Goal: Task Accomplishment & Management: Manage account settings

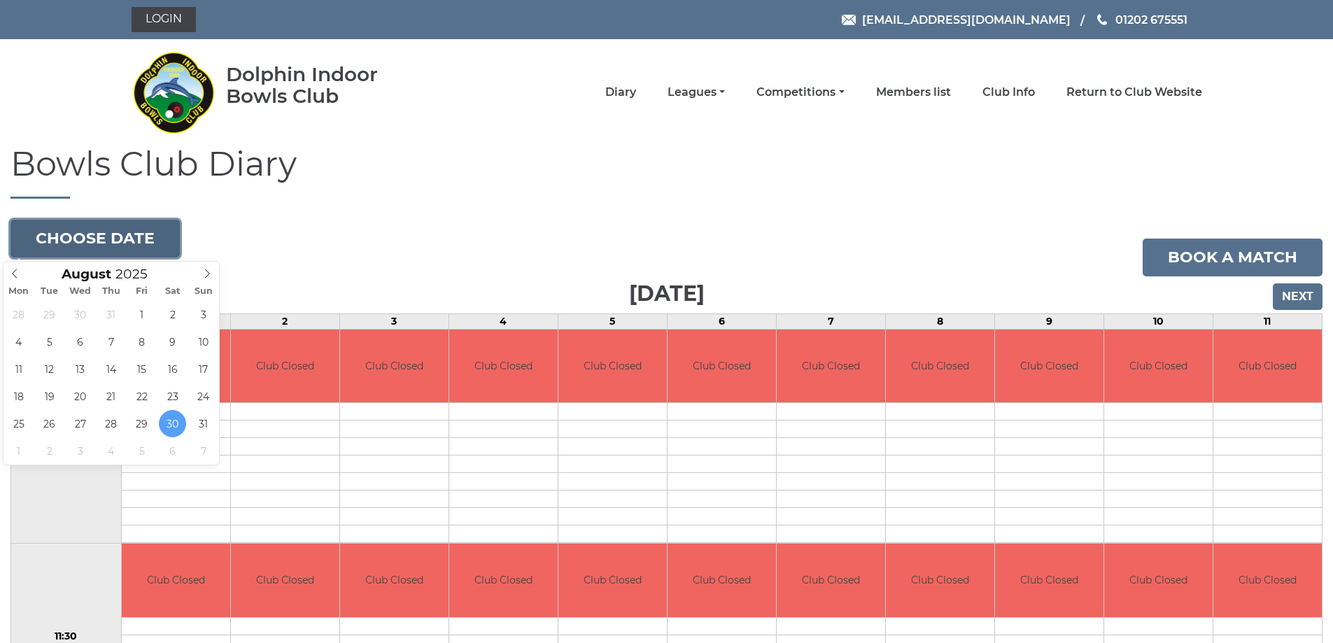
click at [122, 240] on button "Choose date" at bounding box center [94, 239] width 169 height 38
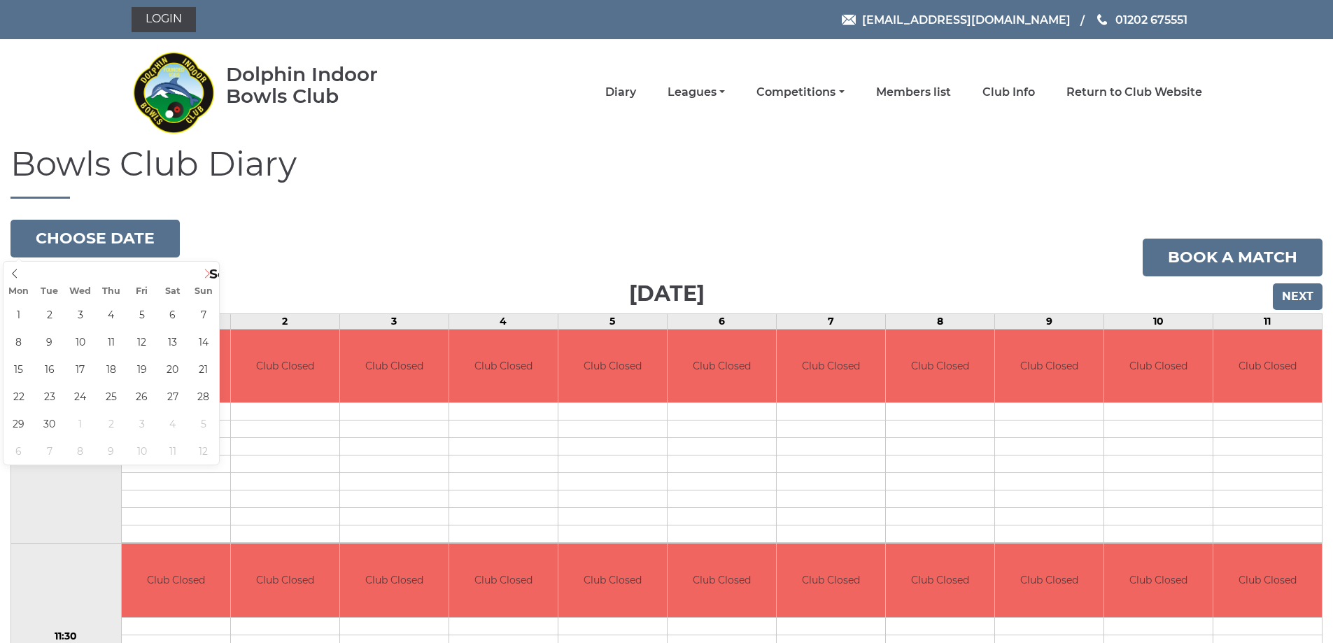
click at [205, 276] on icon at bounding box center [207, 274] width 10 height 10
type input "2025-09-03"
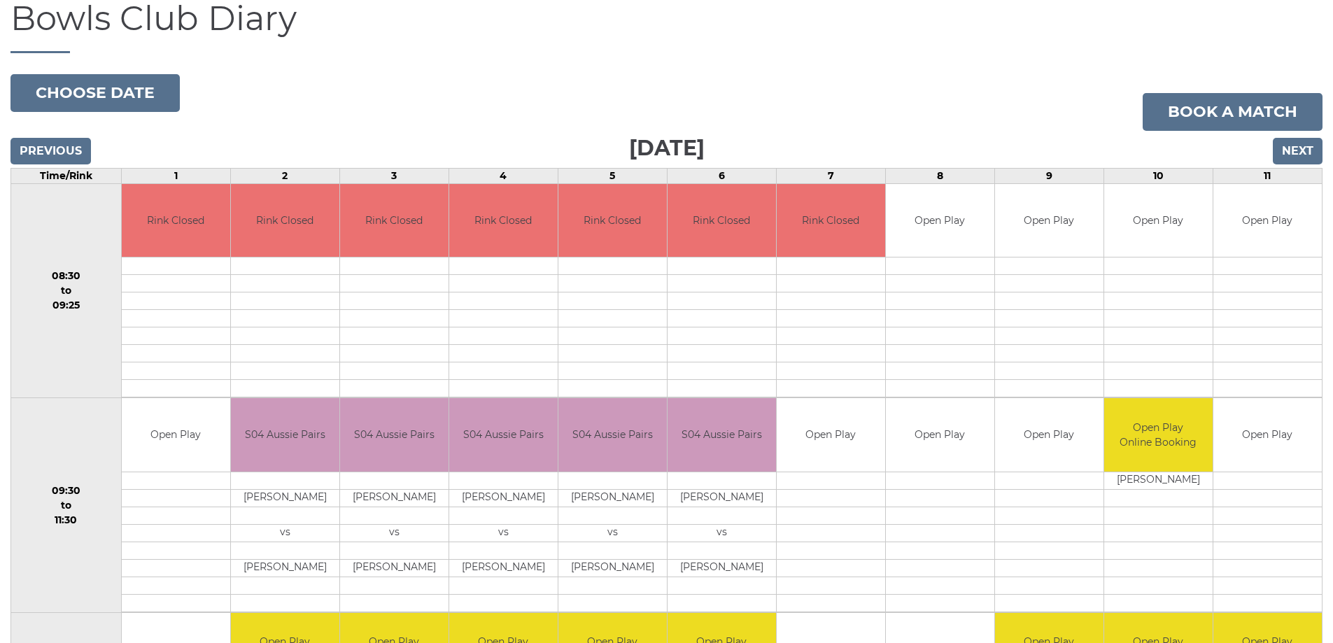
scroll to position [140, 0]
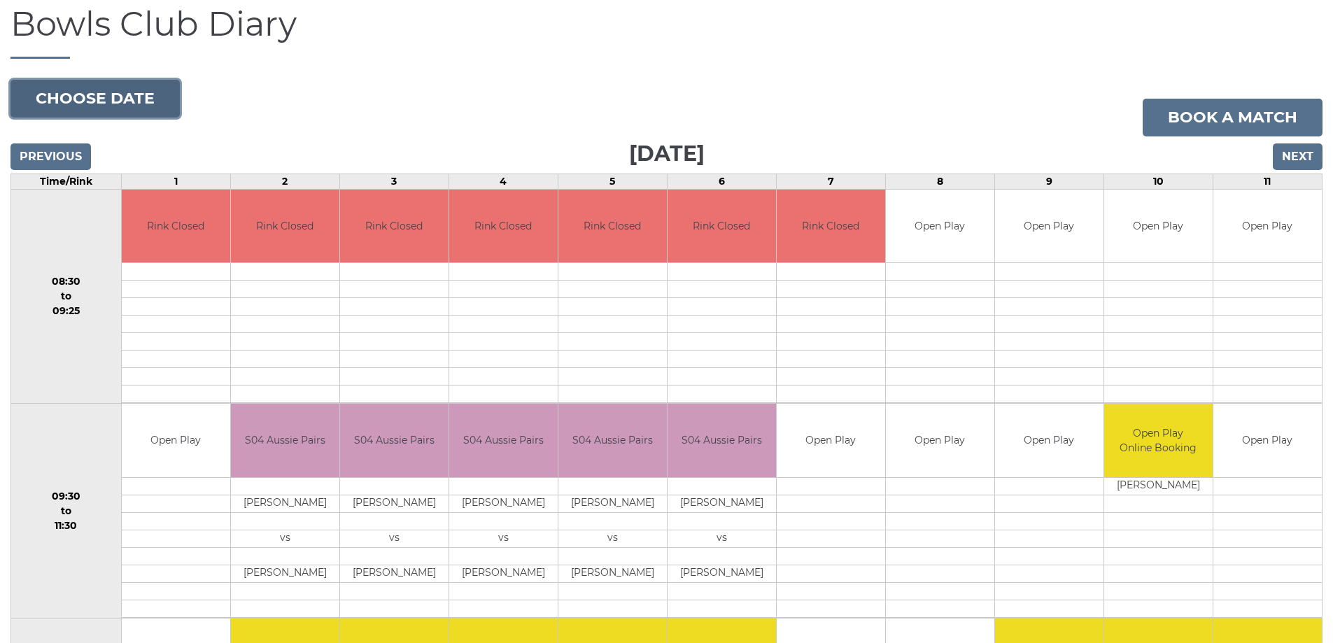
click at [120, 97] on button "Choose date" at bounding box center [94, 99] width 169 height 38
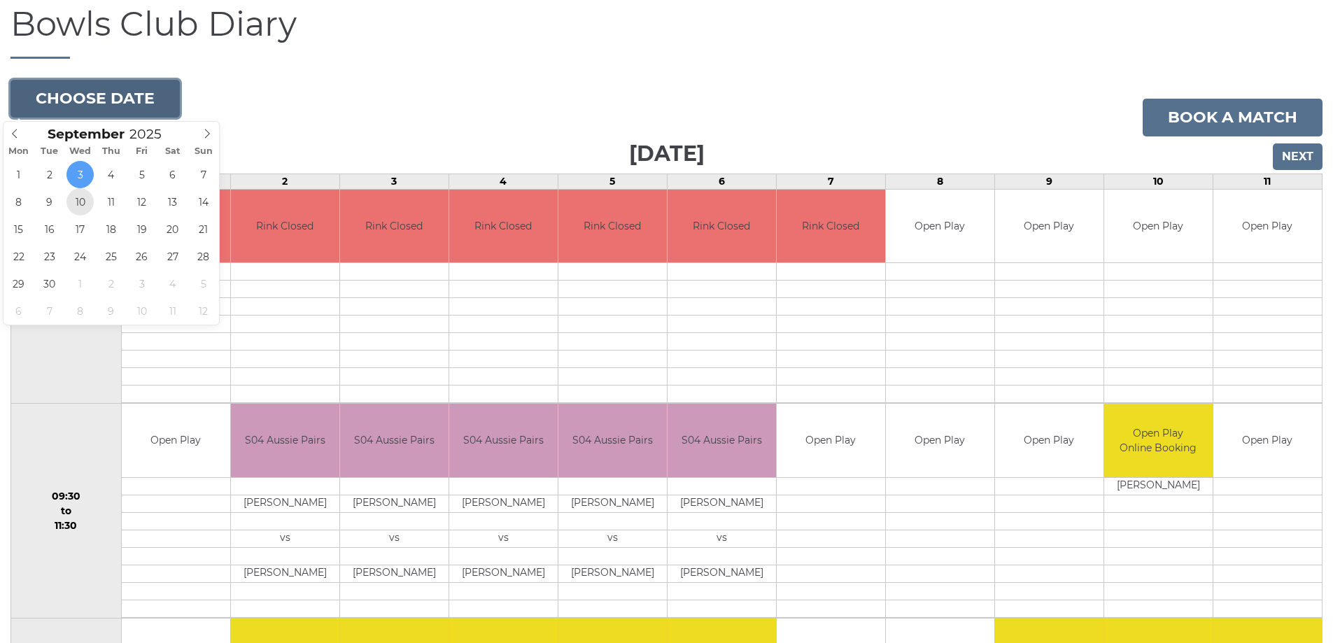
type input "2025-09-10"
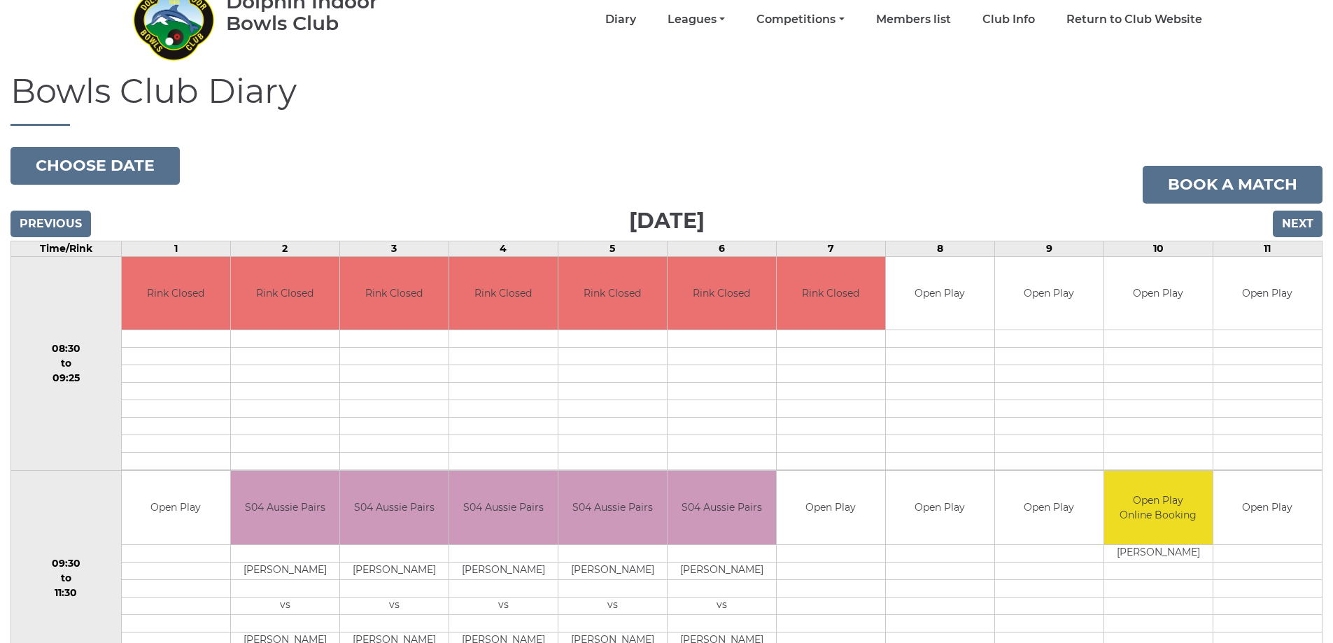
scroll to position [70, 0]
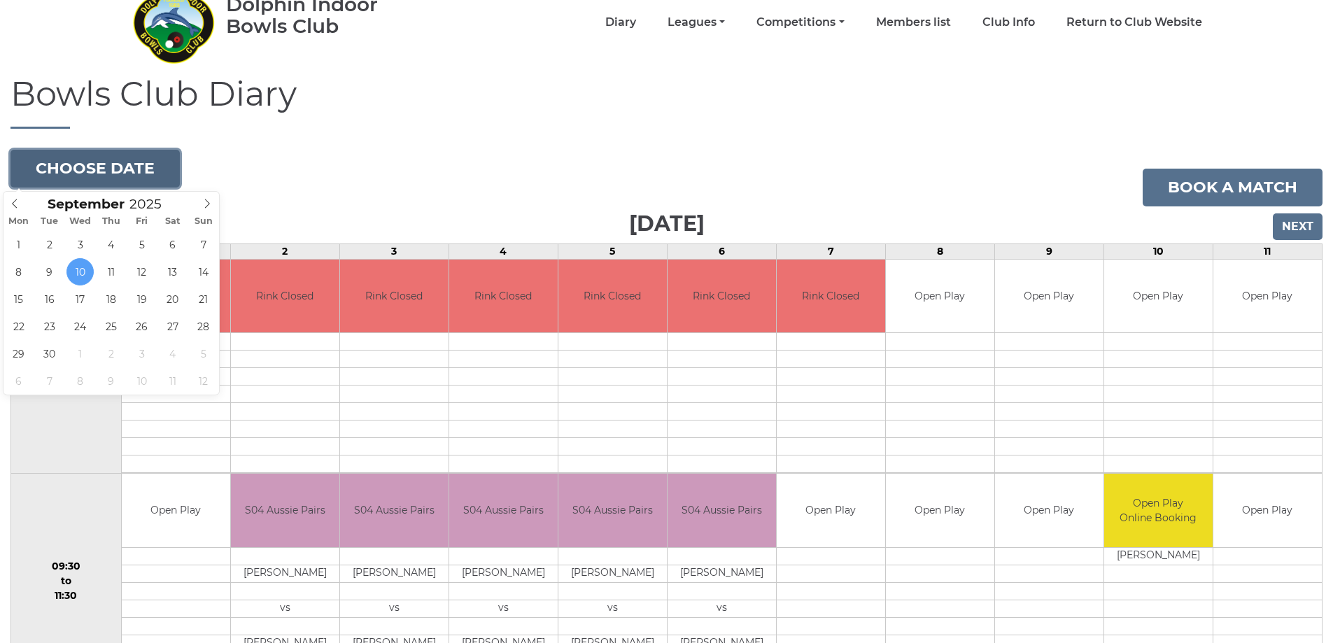
click at [82, 163] on button "Choose date" at bounding box center [94, 169] width 169 height 38
type input "2025-09-17"
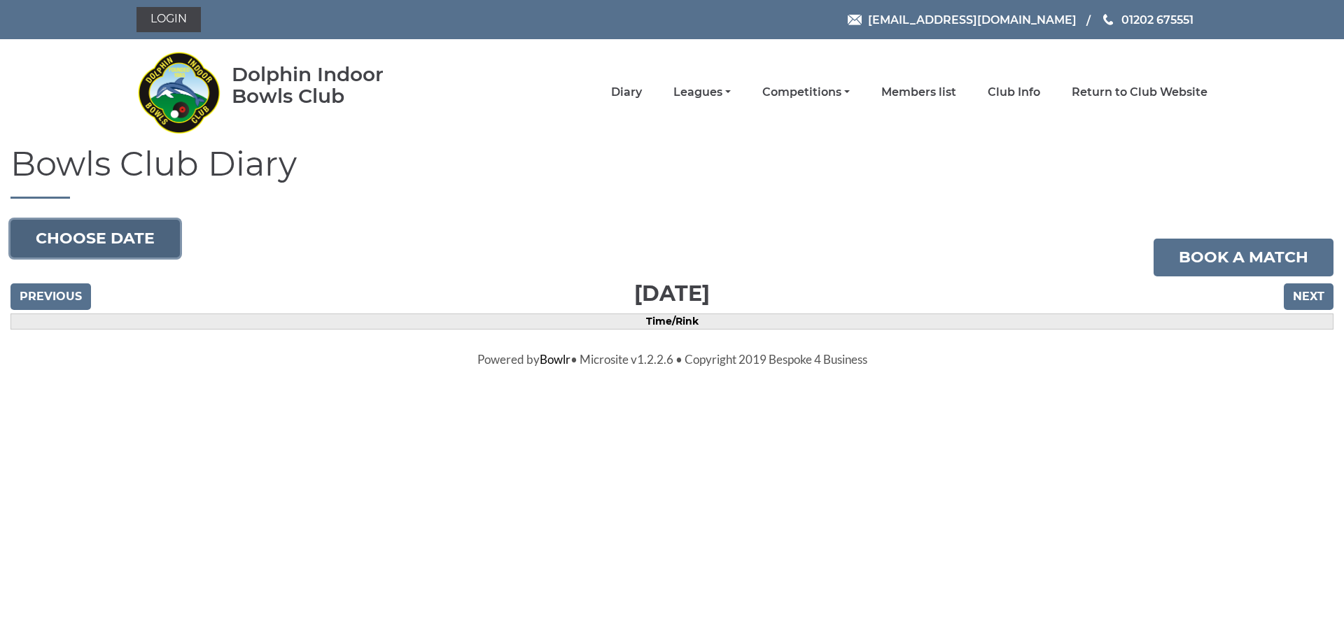
click at [113, 239] on button "Choose date" at bounding box center [94, 239] width 169 height 38
click at [909, 92] on link "Members list" at bounding box center [918, 93] width 75 height 15
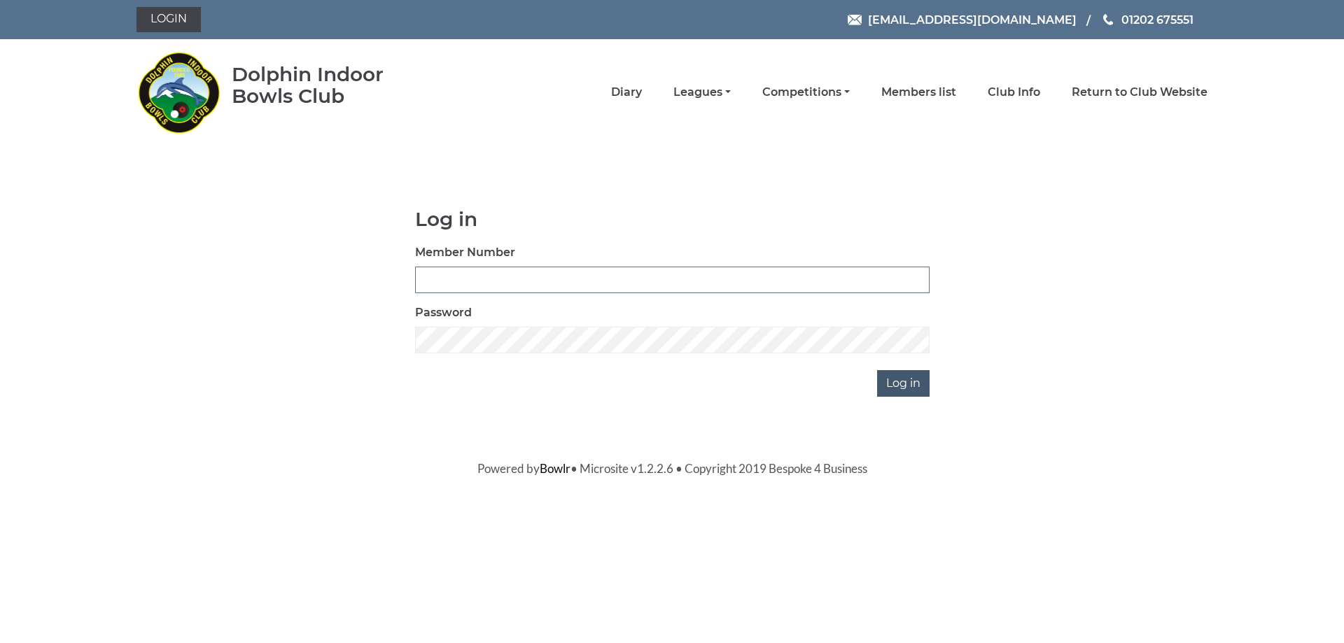
type input "3541"
click at [903, 384] on input "Log in" at bounding box center [903, 383] width 52 height 27
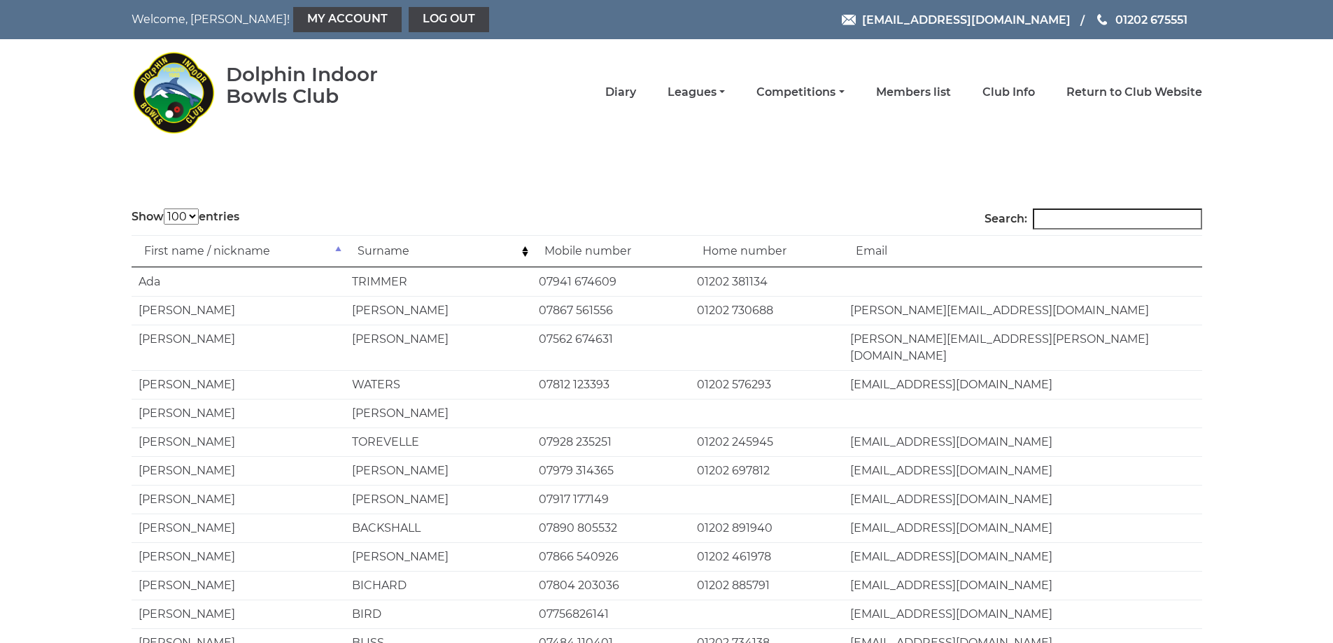
select select "100"
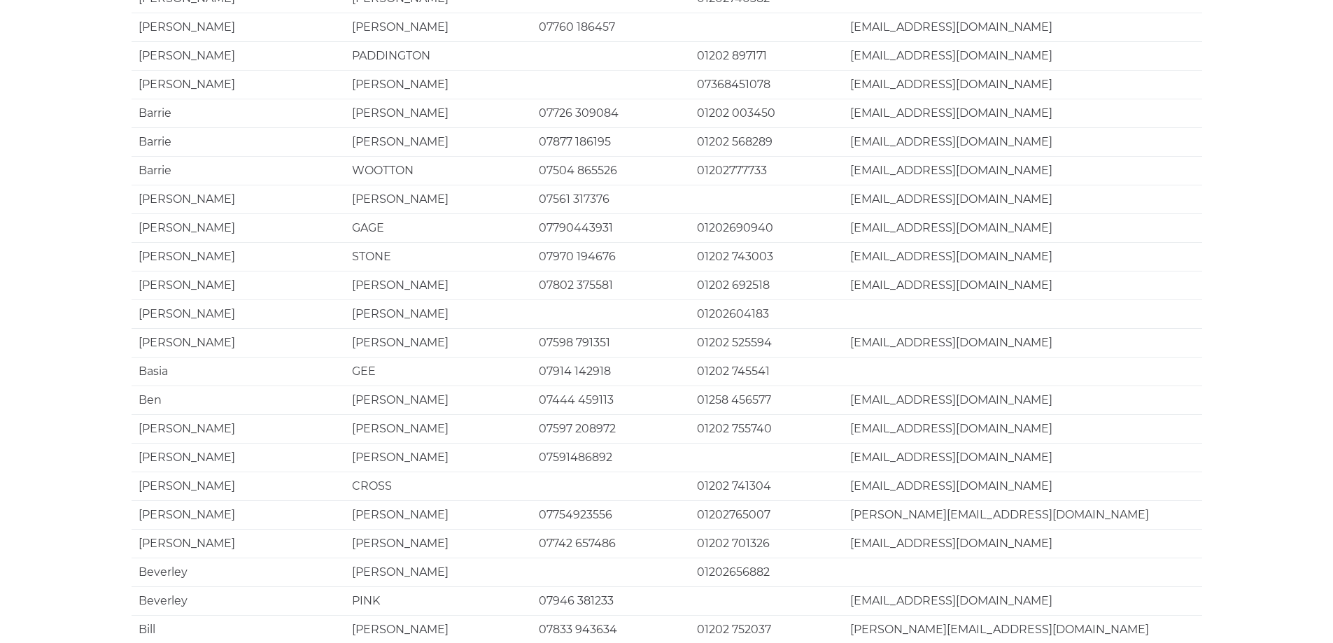
scroll to position [2608, 0]
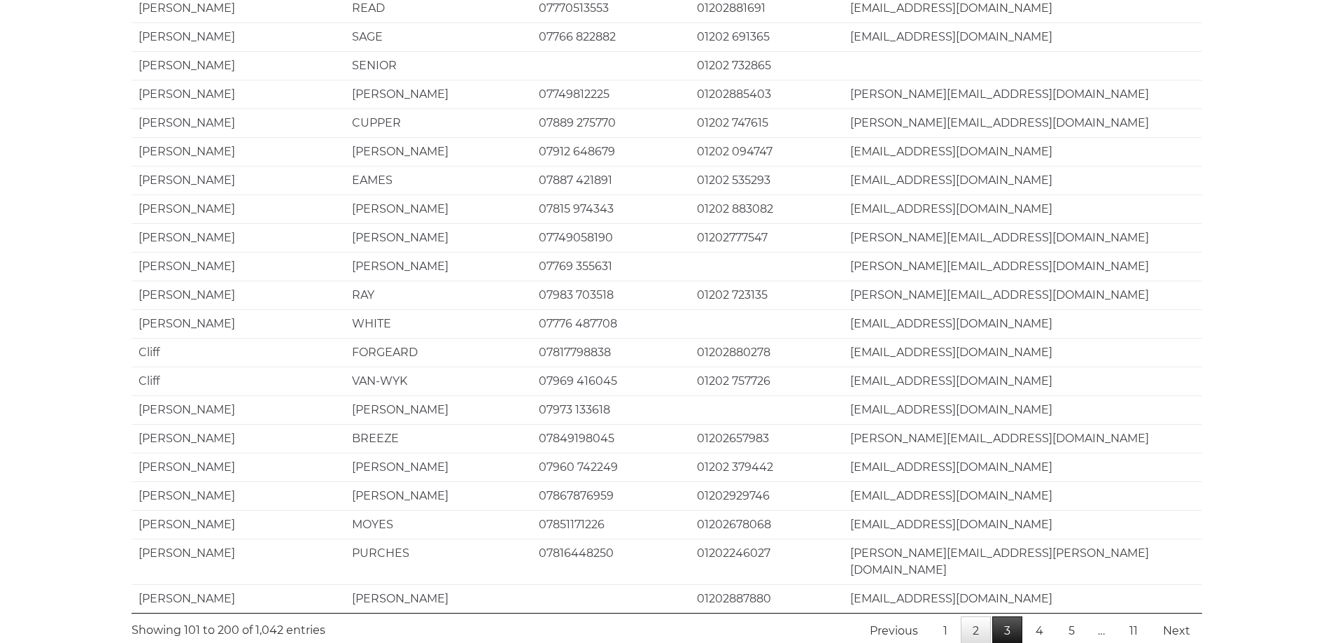
click at [1010, 617] on link "3" at bounding box center [1007, 631] width 30 height 29
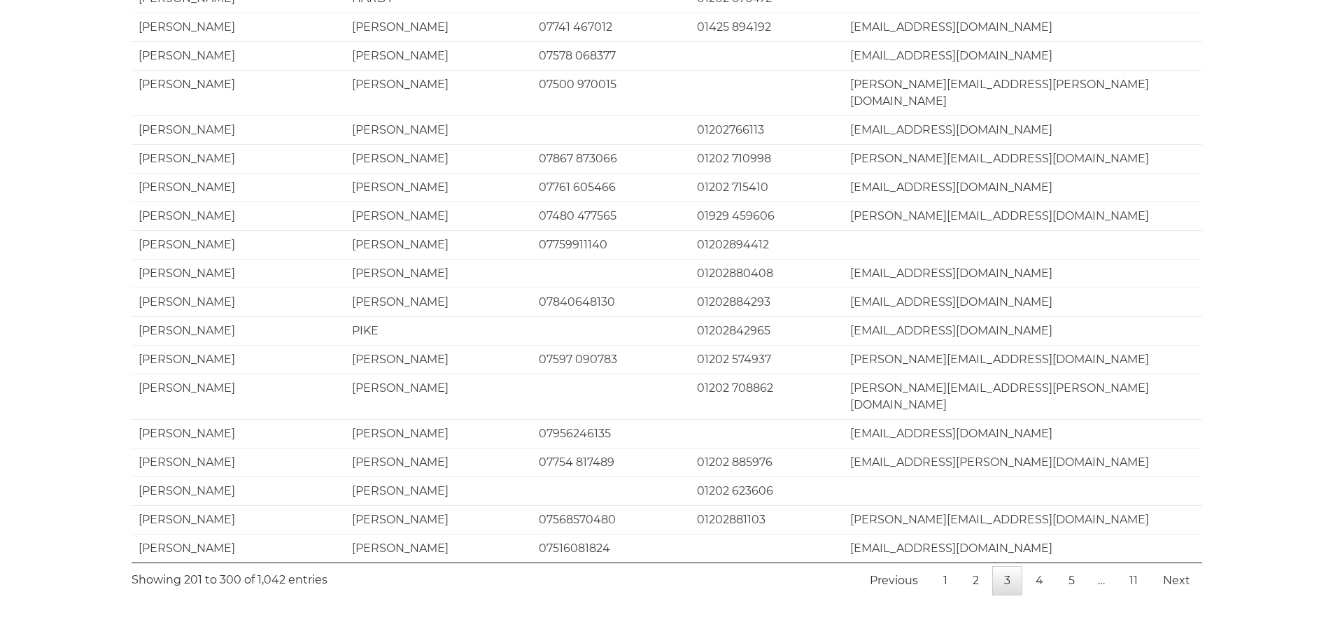
click at [1107, 574] on span "…" at bounding box center [1101, 580] width 29 height 13
click at [1101, 574] on span "…" at bounding box center [1101, 580] width 29 height 13
click at [1132, 566] on link "11" at bounding box center [1134, 580] width 32 height 29
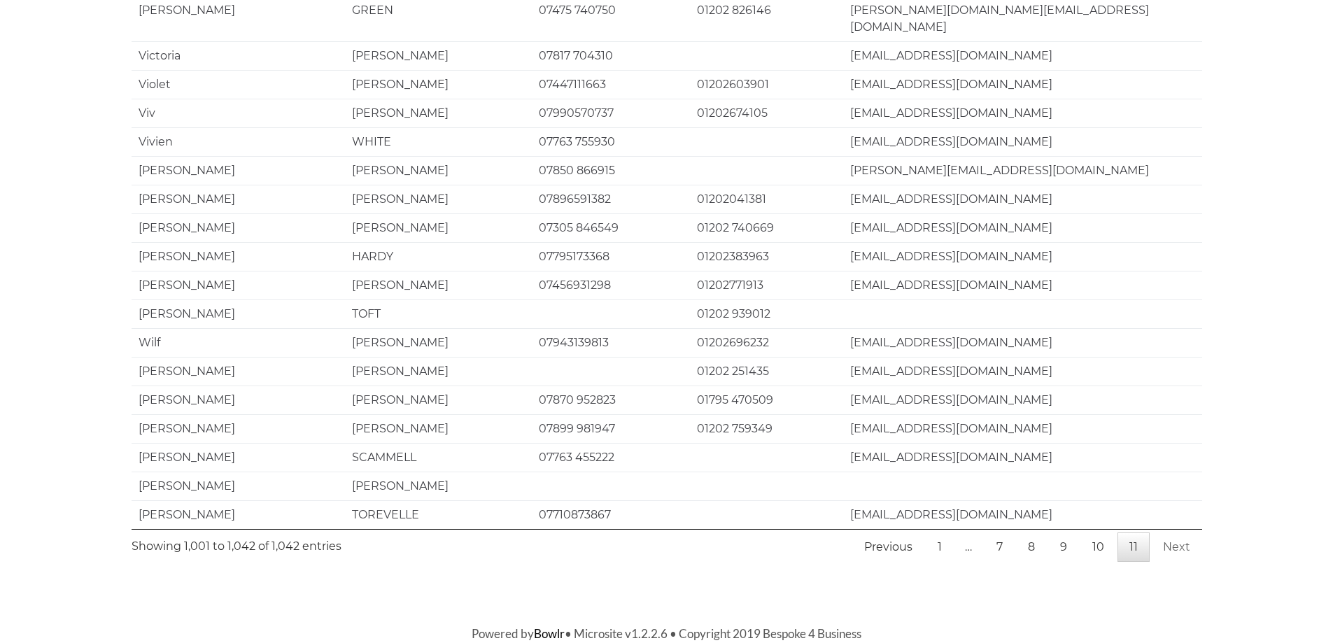
scroll to position [943, 0]
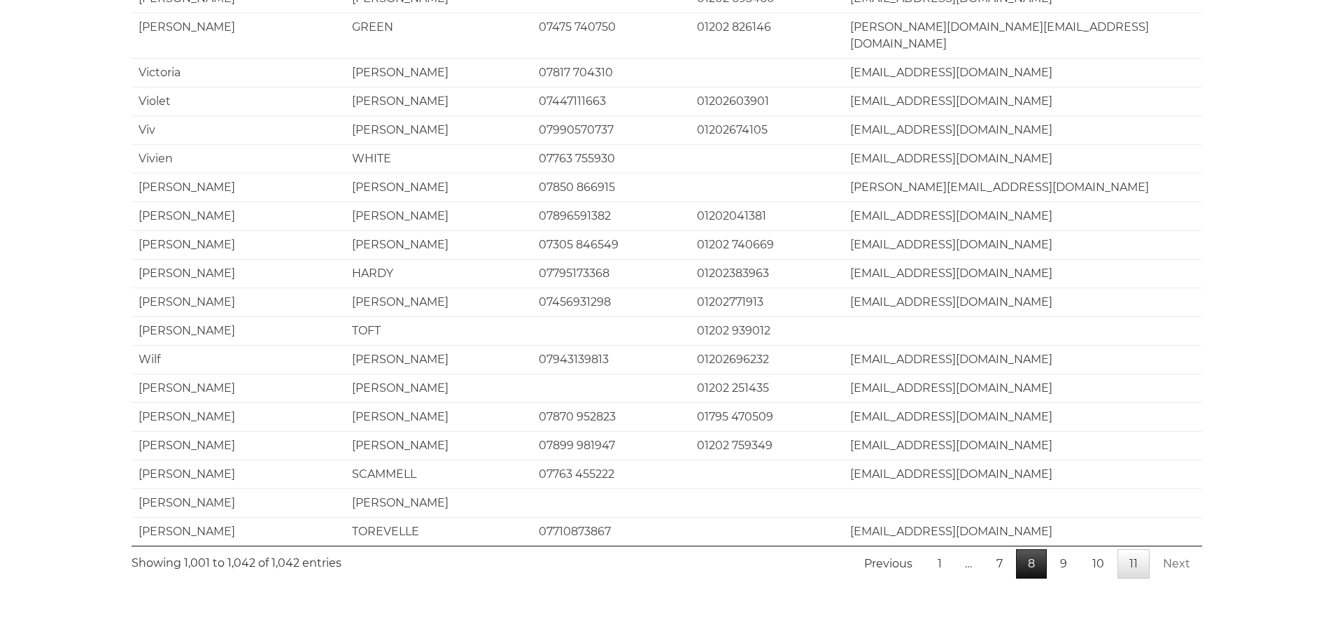
click at [1032, 549] on link "8" at bounding box center [1031, 563] width 31 height 29
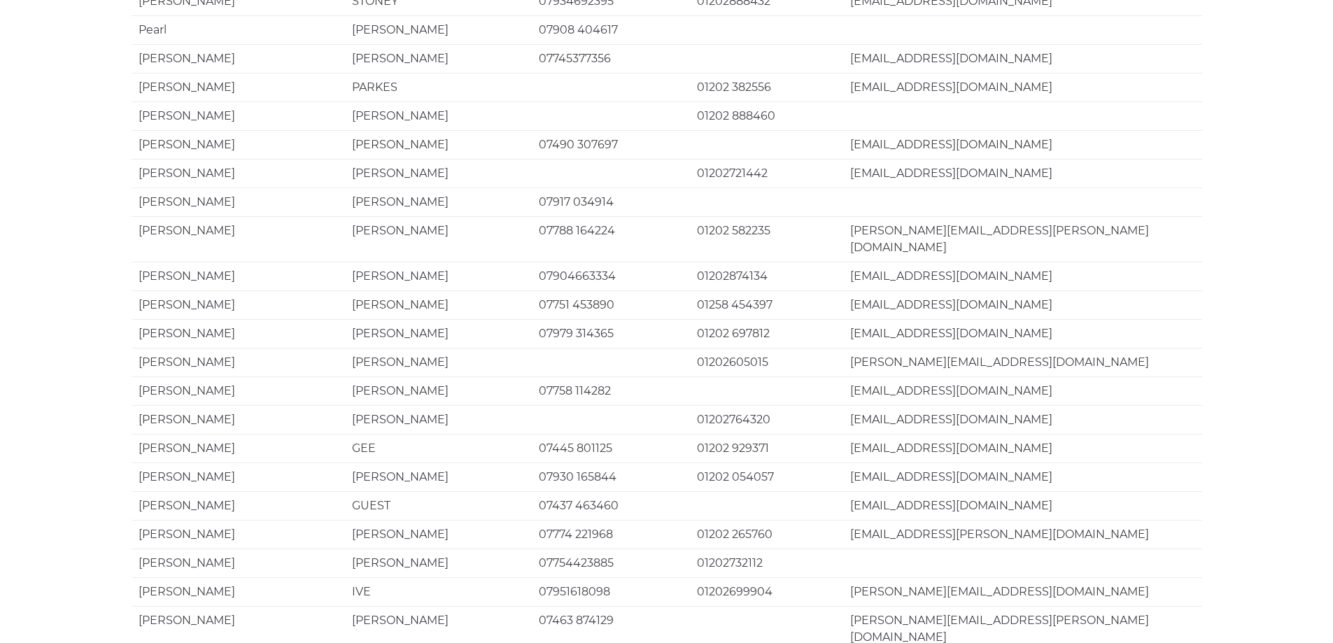
scroll to position [2608, 0]
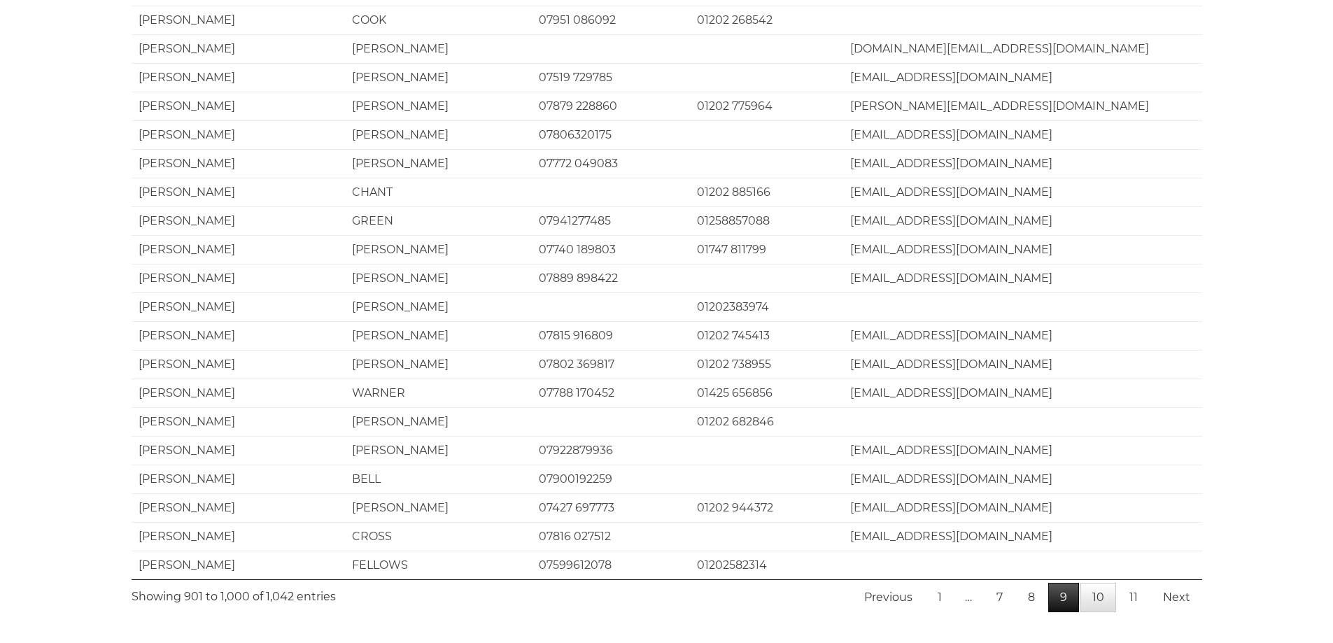
click at [1073, 583] on link "9" at bounding box center [1063, 597] width 31 height 29
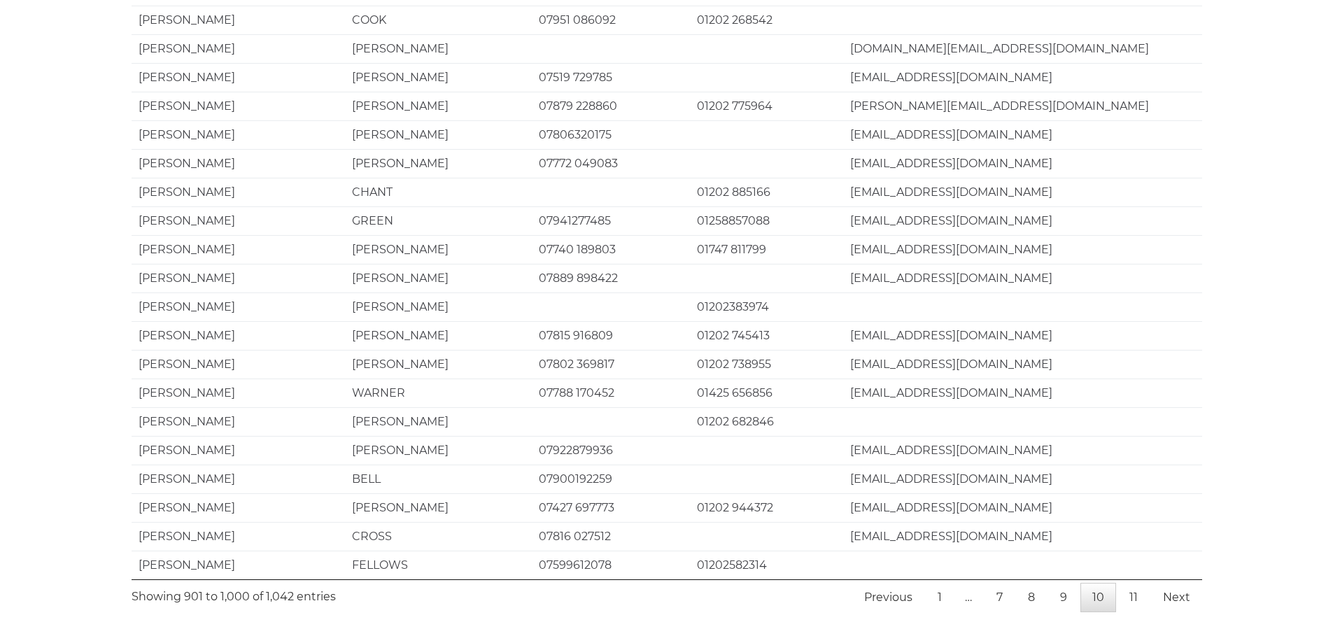
click at [1102, 583] on link "10" at bounding box center [1099, 597] width 36 height 29
click at [1127, 583] on link "11" at bounding box center [1134, 597] width 32 height 29
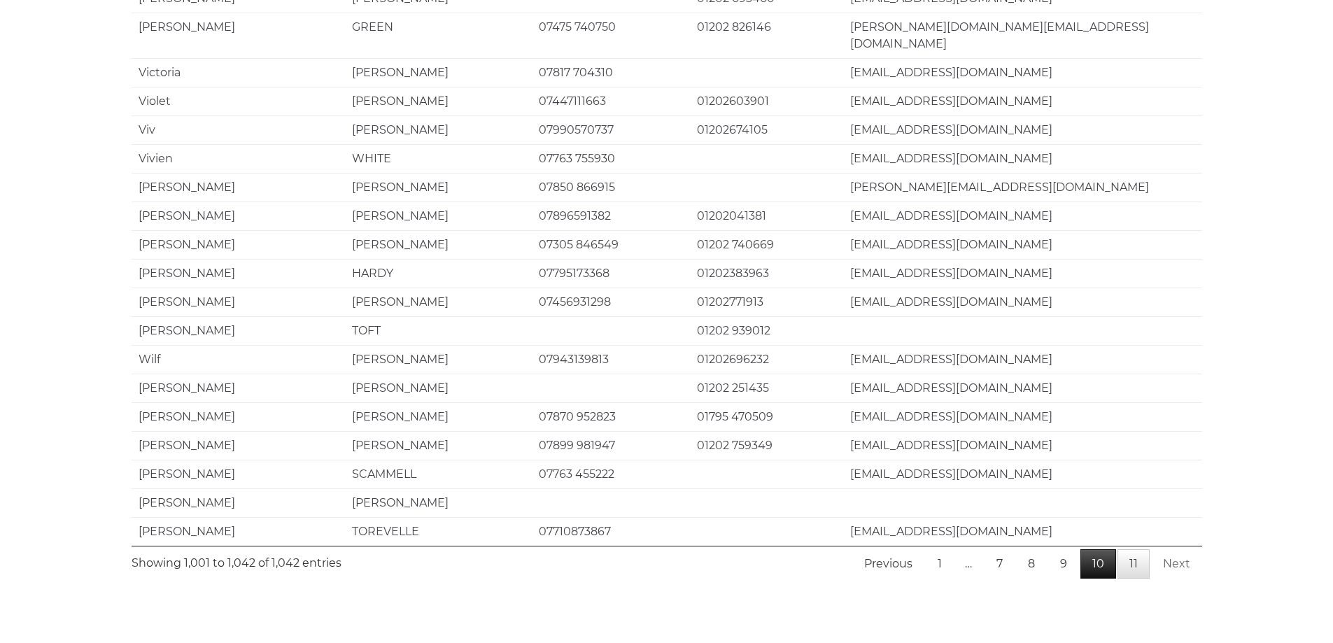
click at [1102, 549] on link "10" at bounding box center [1099, 563] width 36 height 29
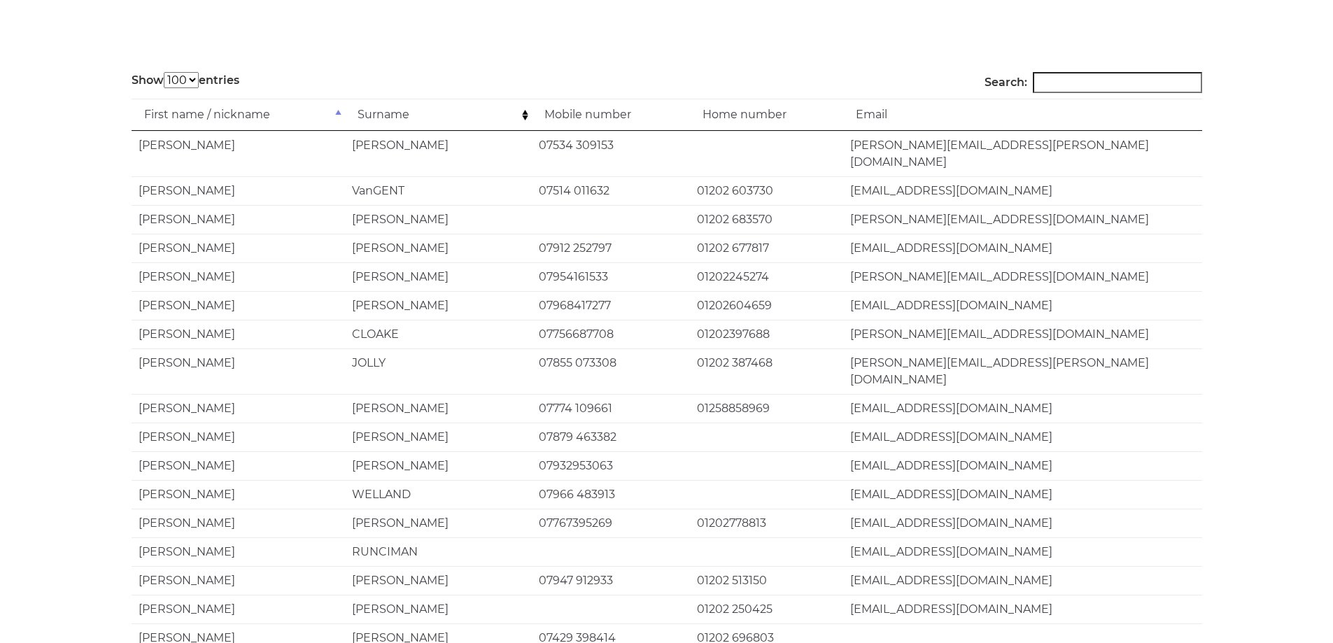
scroll to position [140, 0]
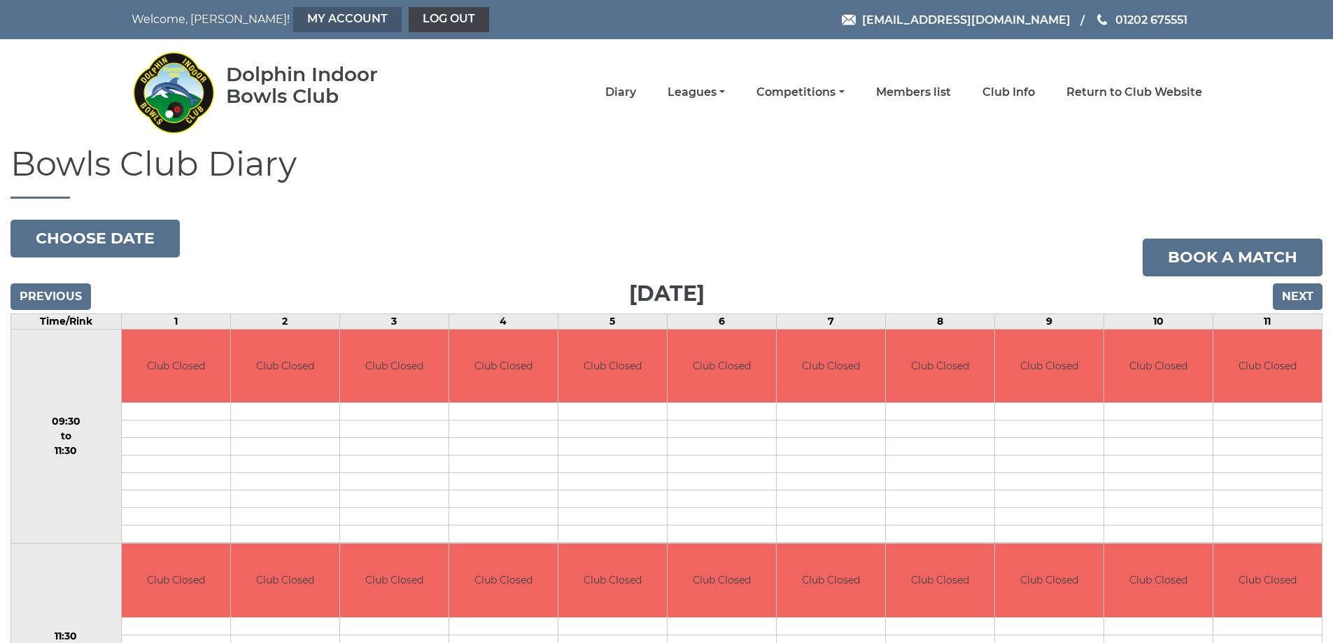
click at [293, 22] on link "My Account" at bounding box center [347, 19] width 108 height 25
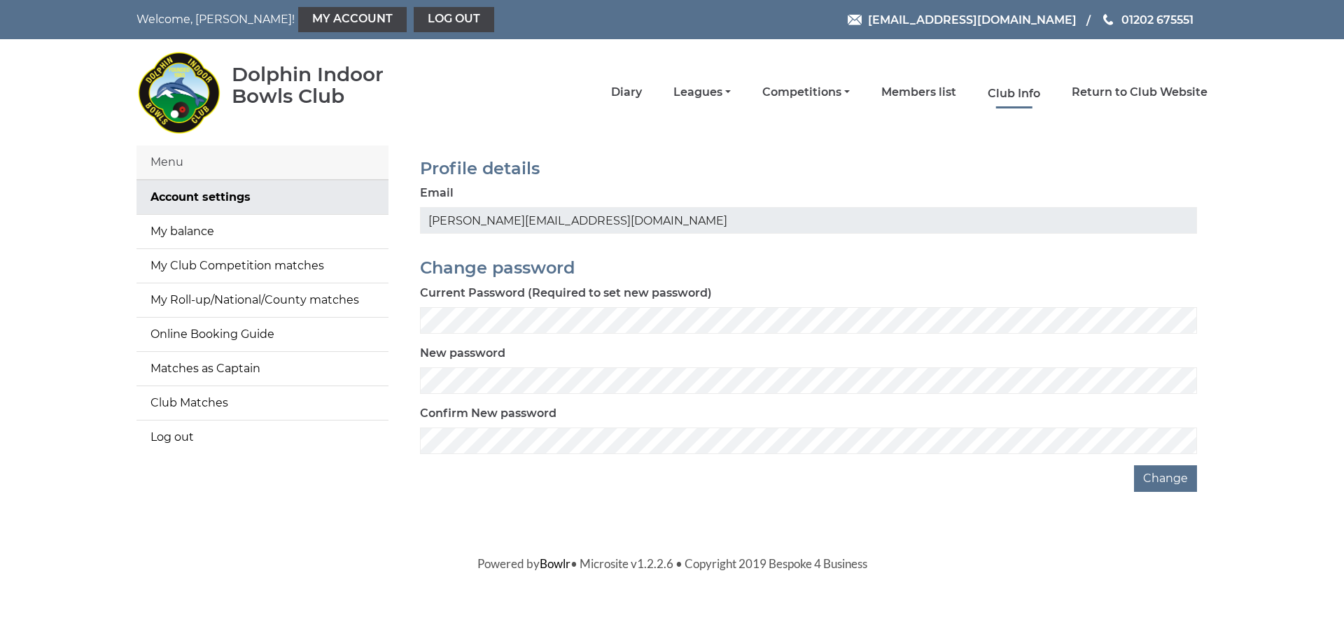
click at [1015, 92] on link "Club Info" at bounding box center [1013, 93] width 52 height 15
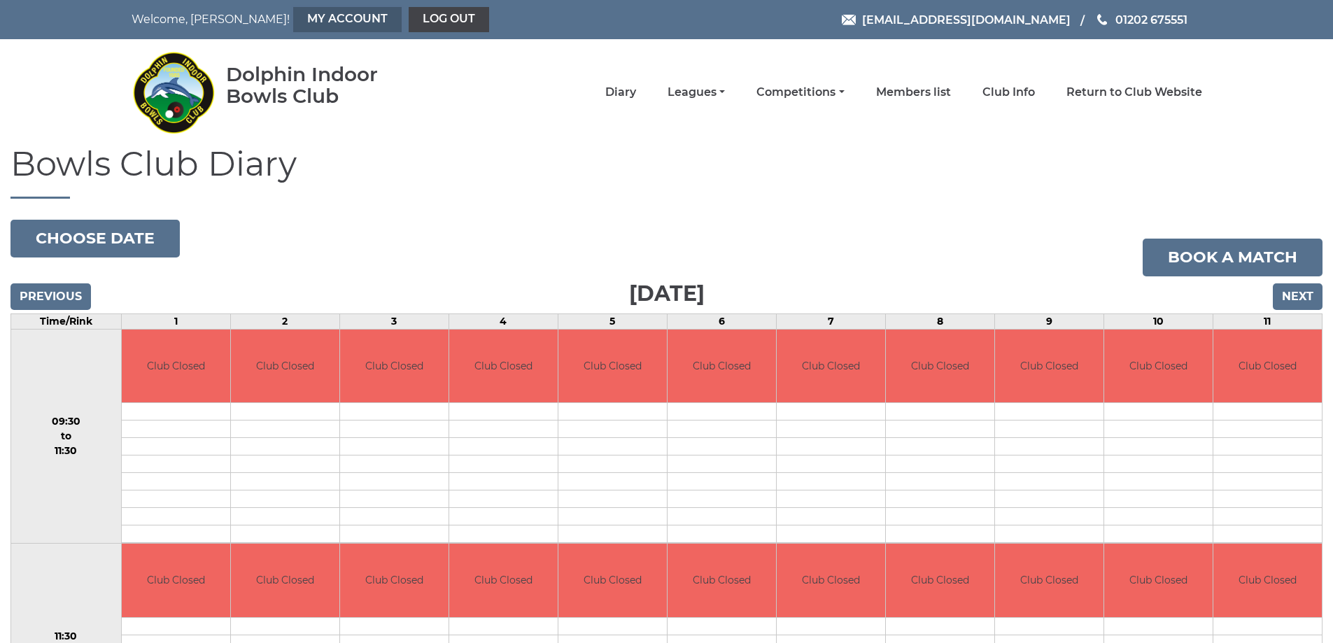
click at [304, 13] on link "My Account" at bounding box center [347, 19] width 108 height 25
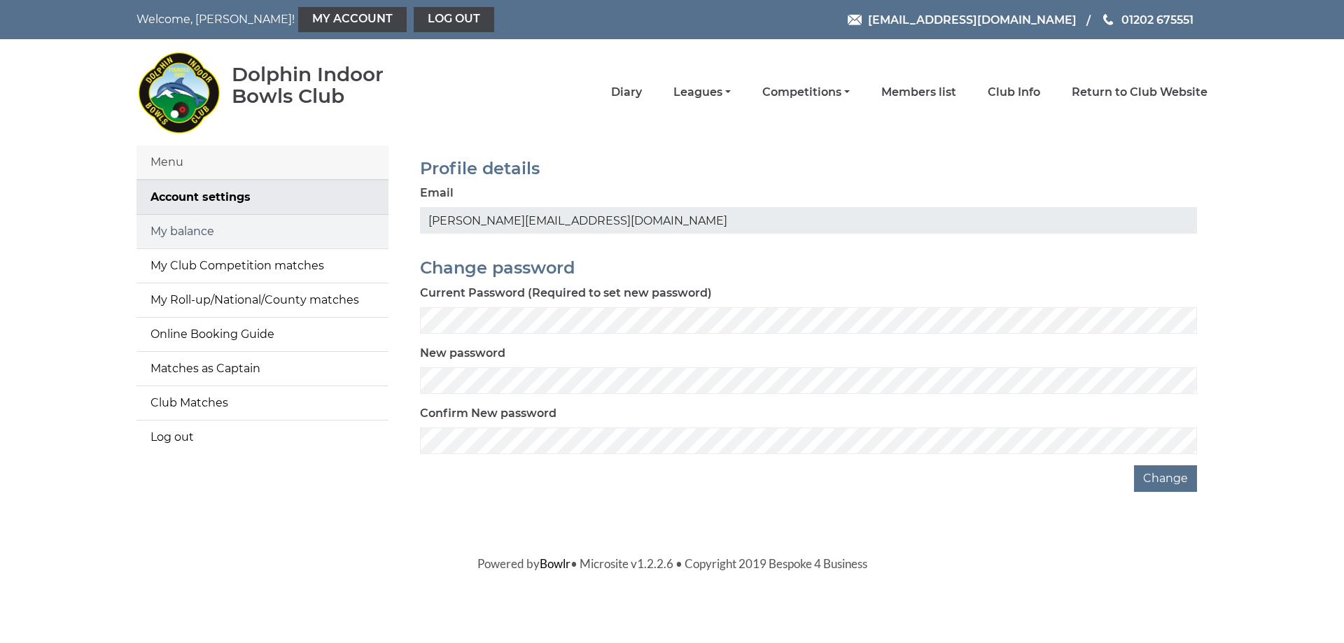
click at [185, 230] on link "My balance" at bounding box center [262, 232] width 252 height 34
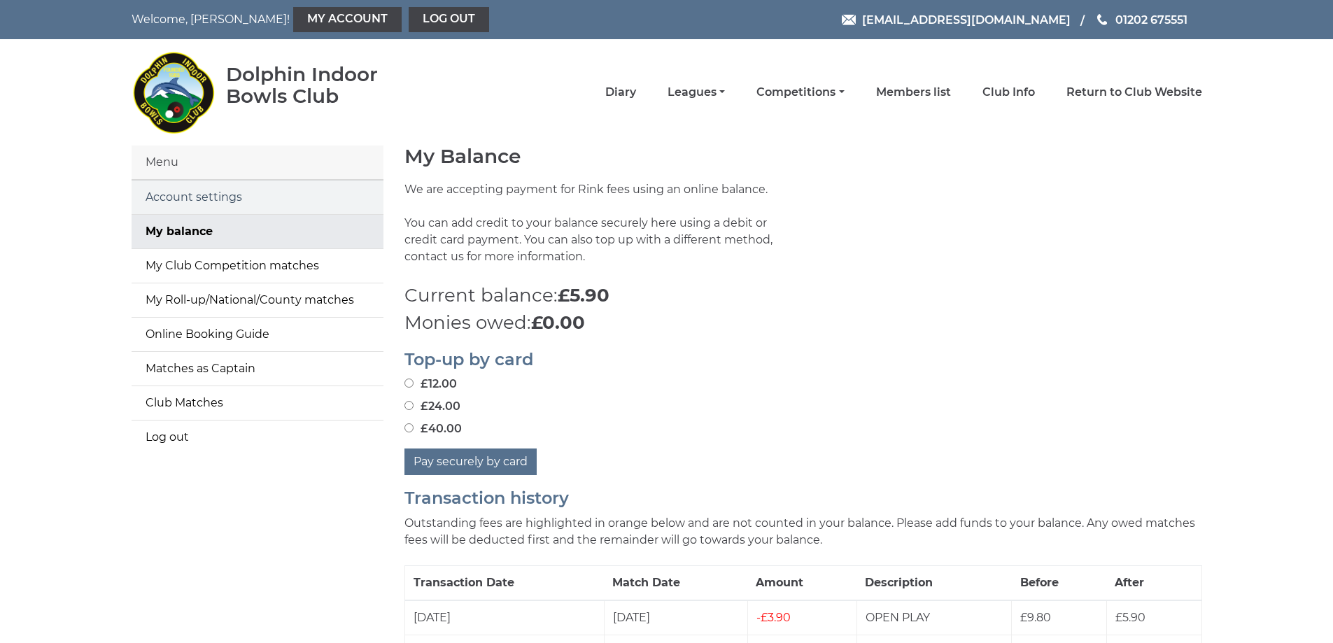
click at [223, 199] on link "Account settings" at bounding box center [258, 198] width 252 height 34
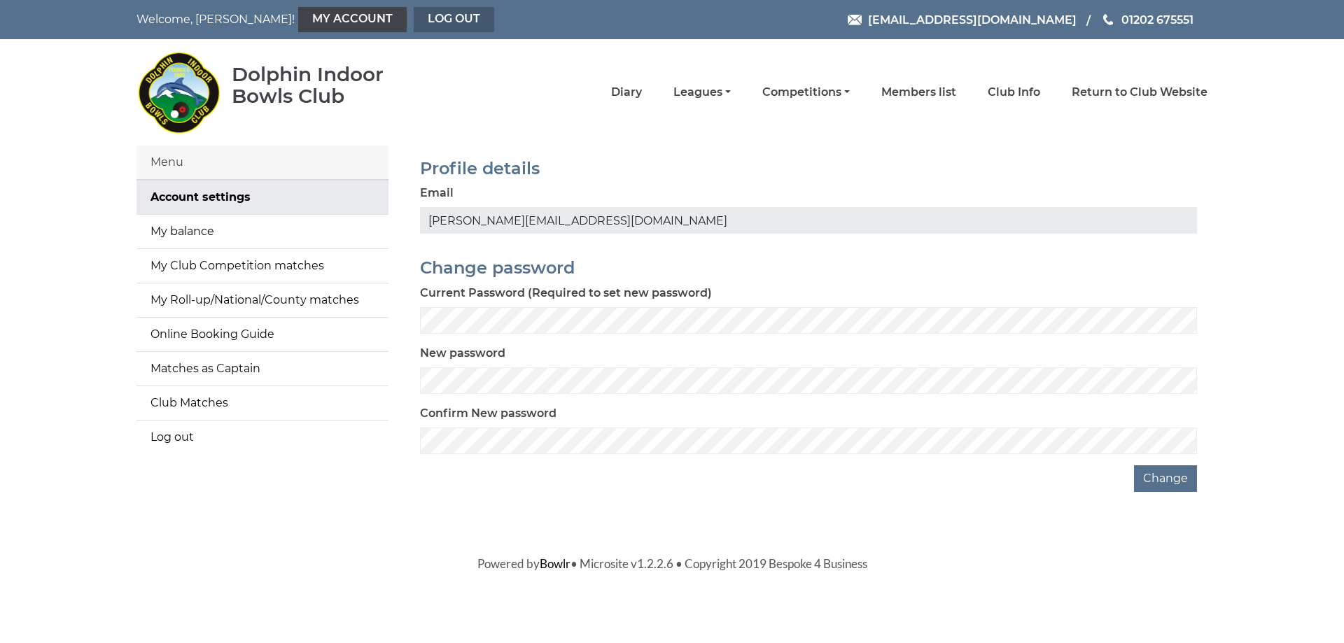
click at [414, 20] on link "Log out" at bounding box center [454, 19] width 80 height 25
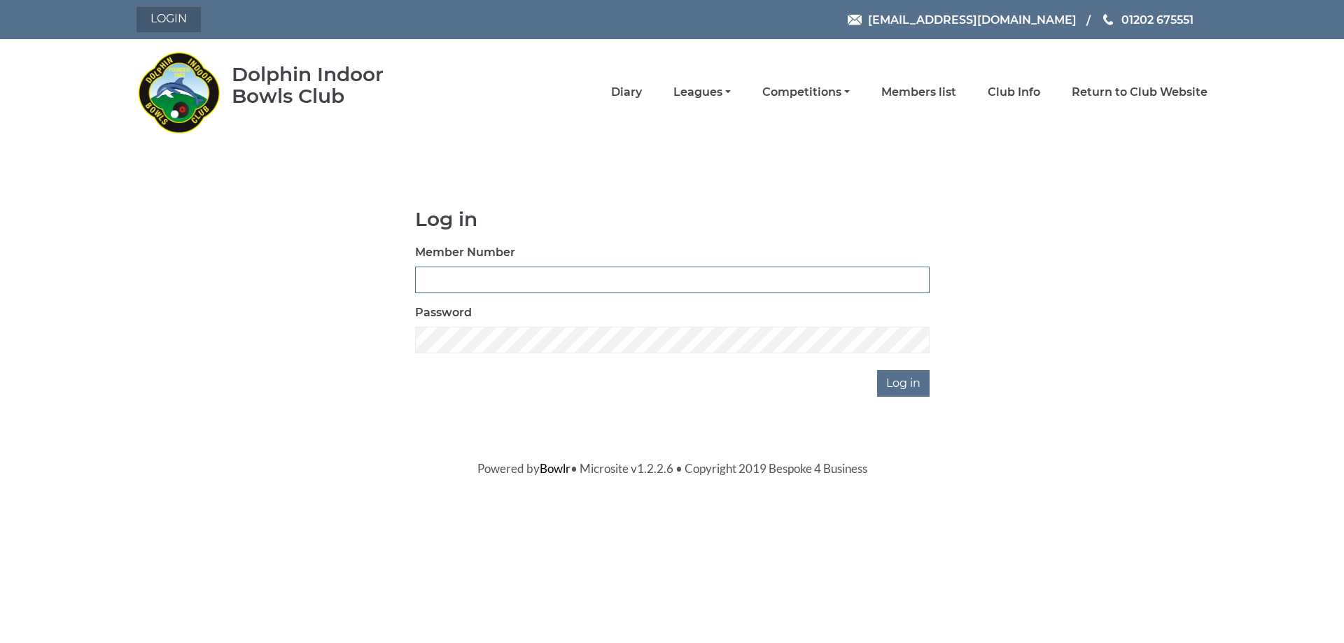
type input "3541"
click at [169, 20] on link "Login" at bounding box center [168, 19] width 64 height 25
type input "3541"
click at [992, 18] on span "[EMAIL_ADDRESS][DOMAIN_NAME]" at bounding box center [972, 20] width 209 height 13
